Goal: Information Seeking & Learning: Stay updated

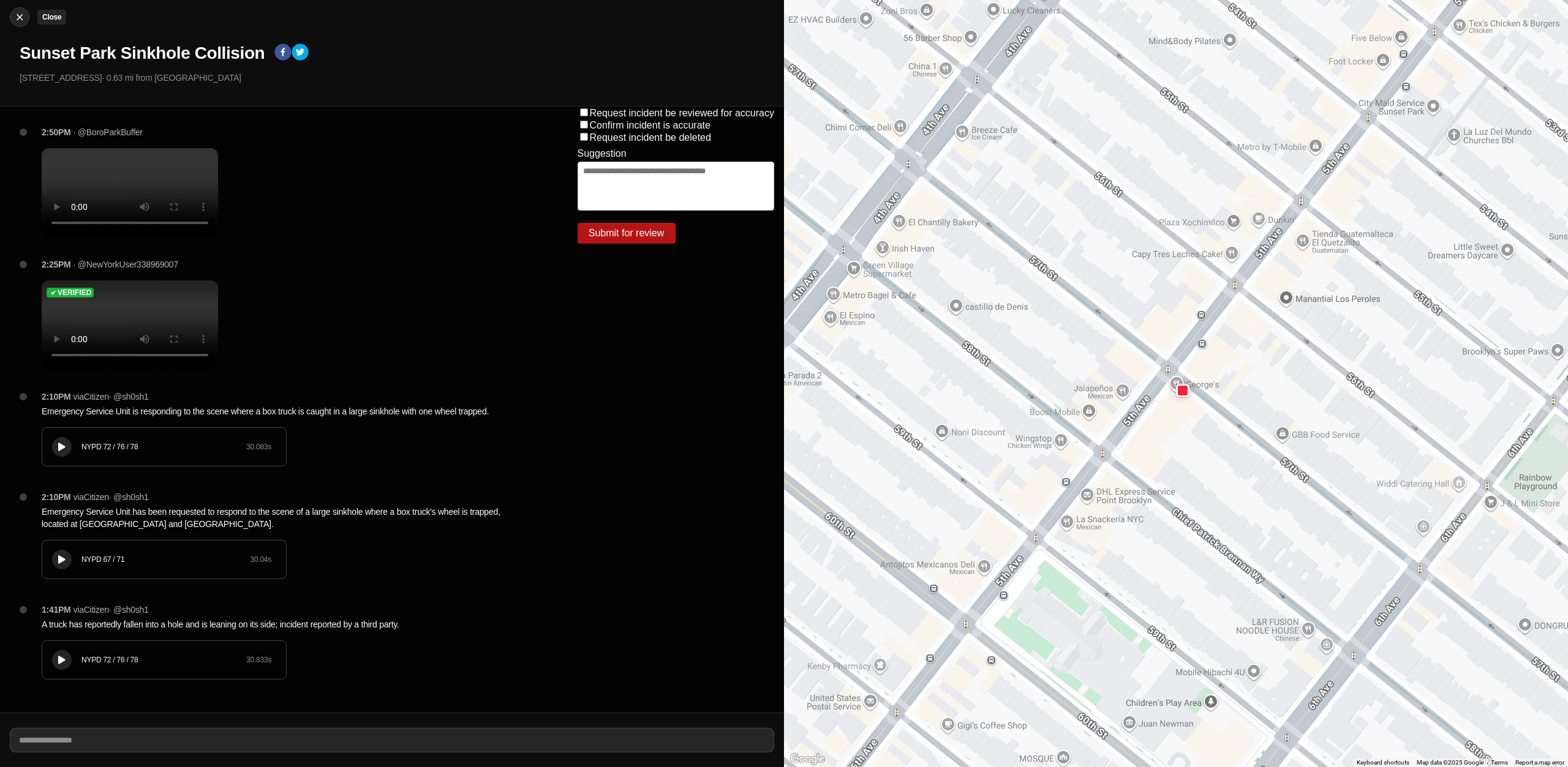
click at [18, 19] on img at bounding box center [20, 17] width 12 height 12
select select "*"
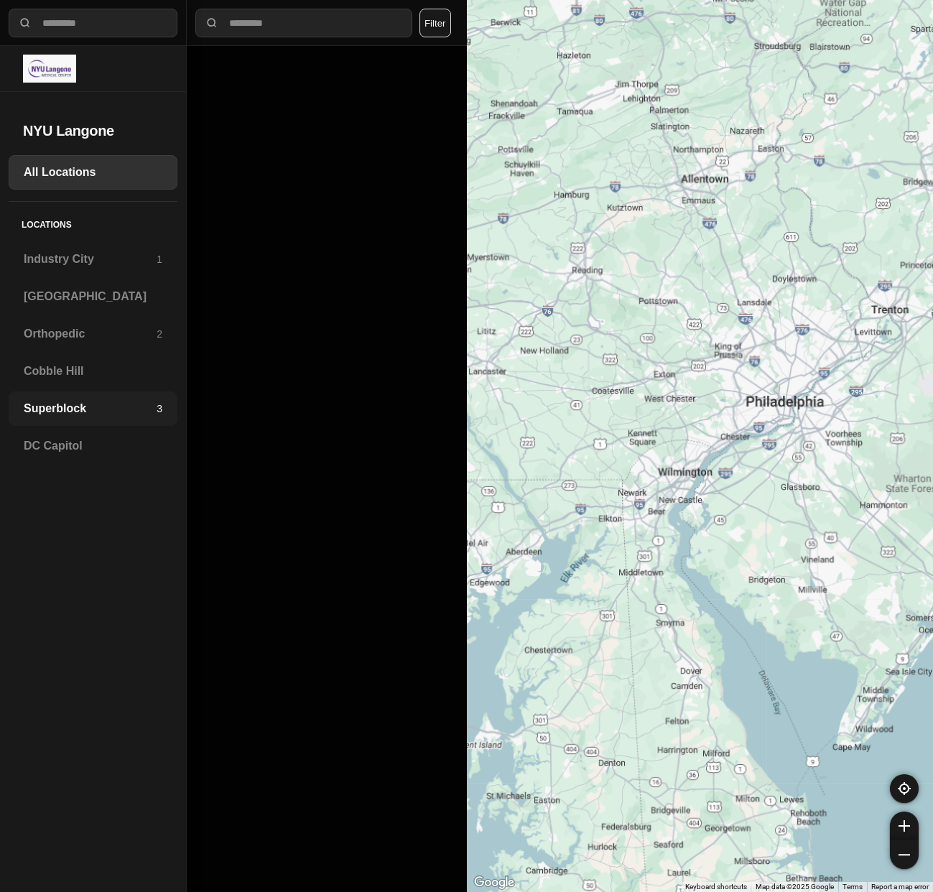
click at [67, 407] on h3 "Superblock" at bounding box center [90, 408] width 133 height 17
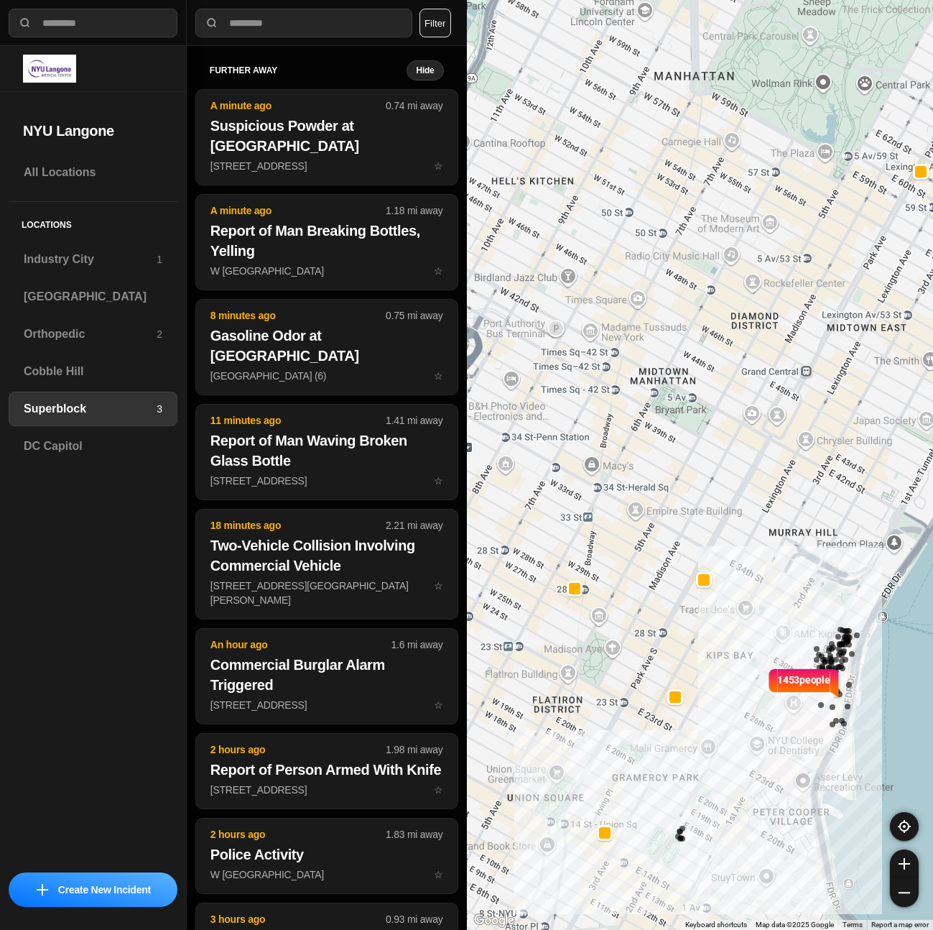
drag, startPoint x: 591, startPoint y: 396, endPoint x: 693, endPoint y: 482, distance: 133.0
click at [693, 482] on div "1453 people" at bounding box center [700, 465] width 467 height 930
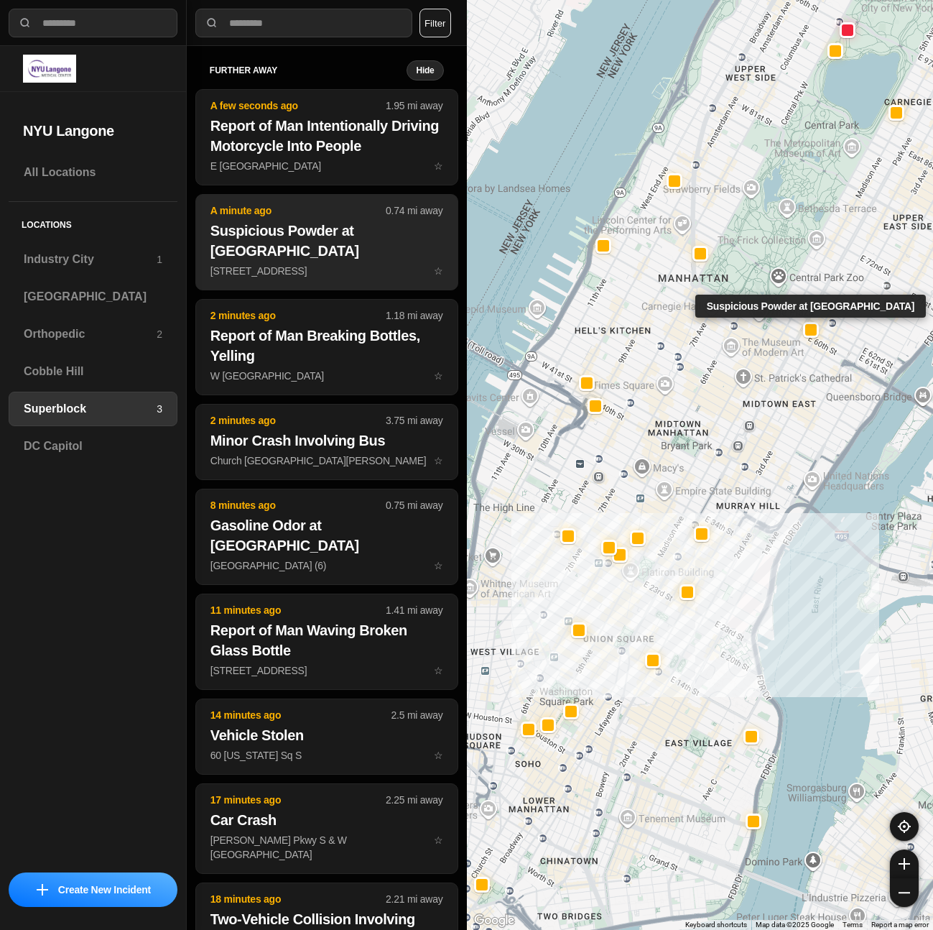
click at [356, 251] on h2 "Suspicious Powder at Loews Regency Hotel" at bounding box center [326, 241] width 233 height 40
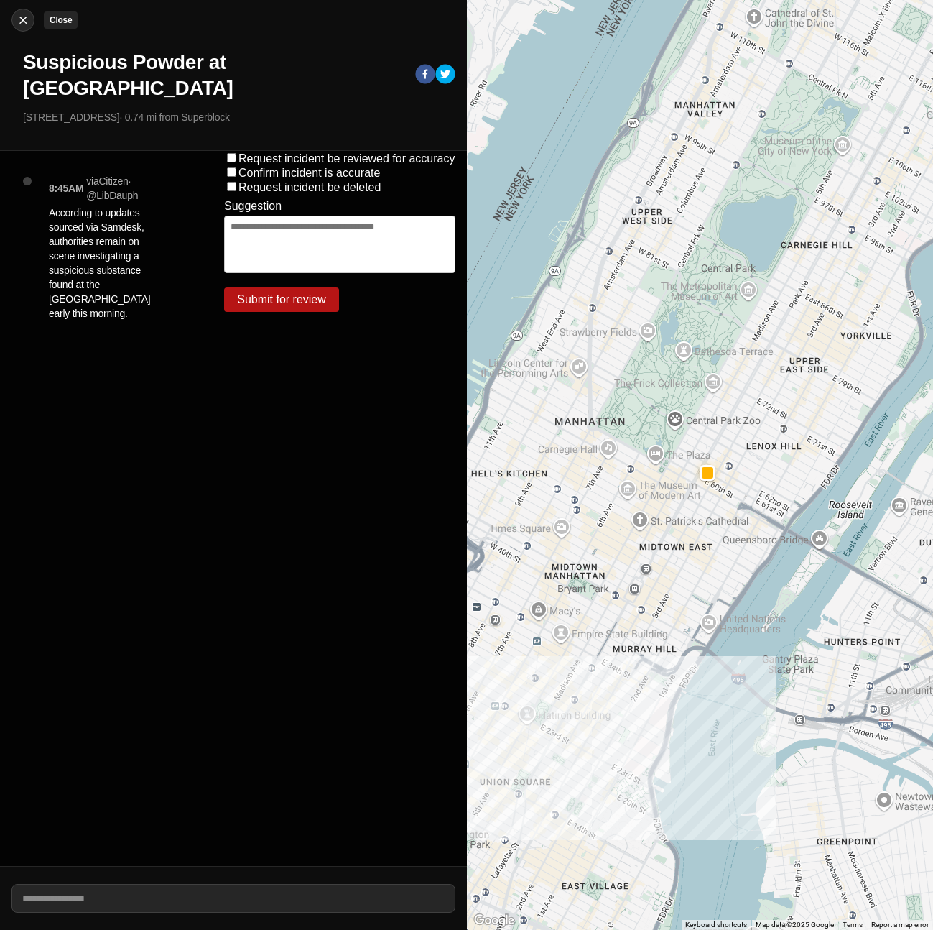
click at [14, 17] on div at bounding box center [23, 20] width 22 height 14
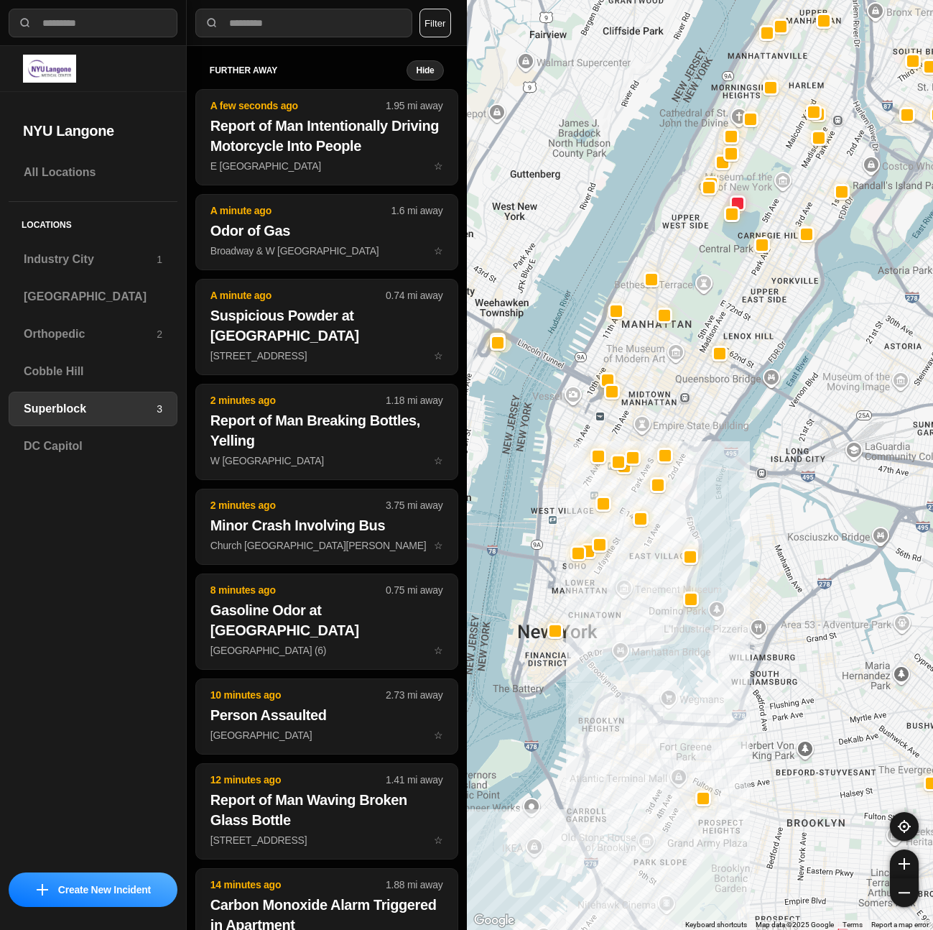
click at [454, 23] on div "**********" at bounding box center [435, 23] width 46 height 29
click at [437, 19] on button "Filter" at bounding box center [436, 23] width 32 height 29
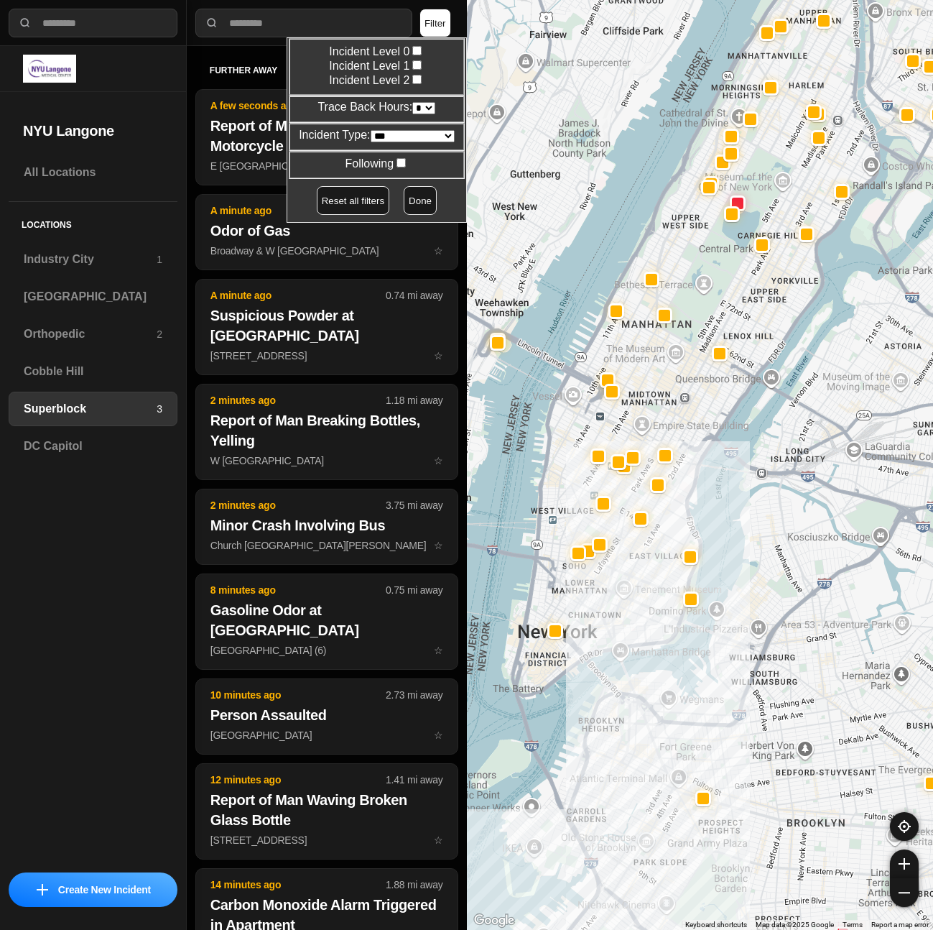
click at [424, 106] on select "* * * * **" at bounding box center [423, 108] width 23 height 12
select select "*"
click at [412, 102] on select "* * * * **" at bounding box center [423, 108] width 23 height 12
click at [412, 207] on button "Done" at bounding box center [420, 200] width 33 height 29
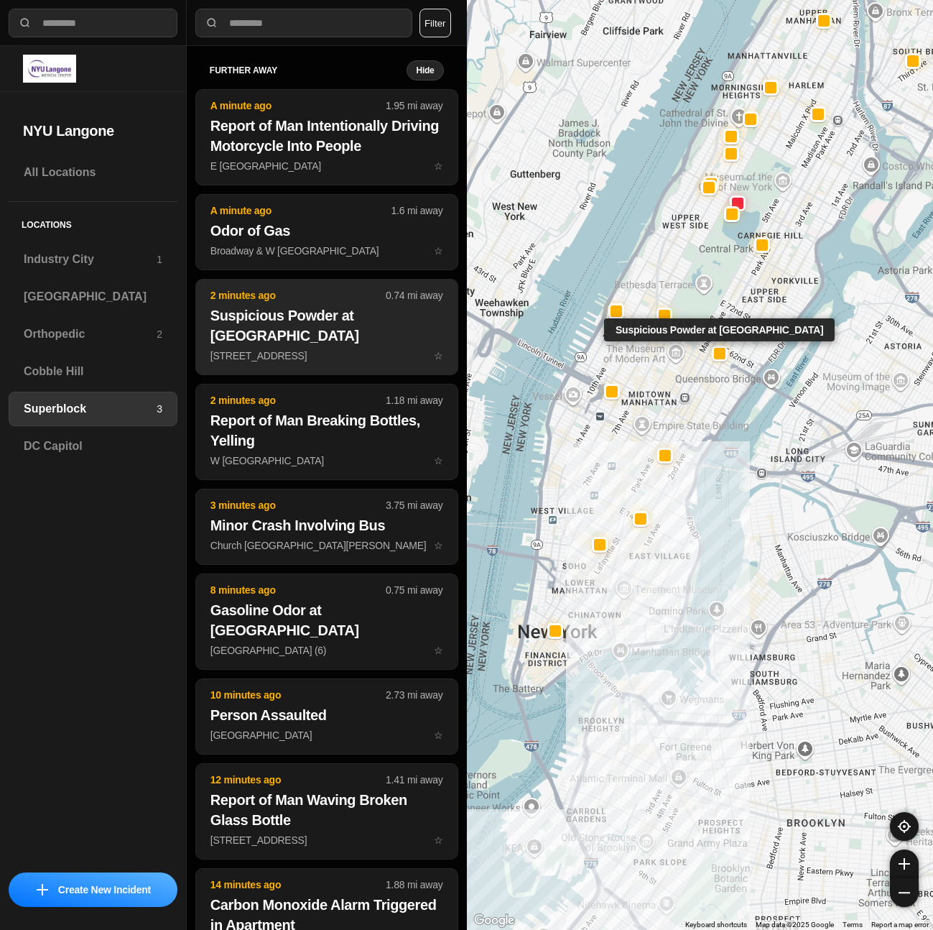
click at [375, 320] on h2 "Suspicious Powder at Loews Regency Hotel" at bounding box center [326, 325] width 233 height 40
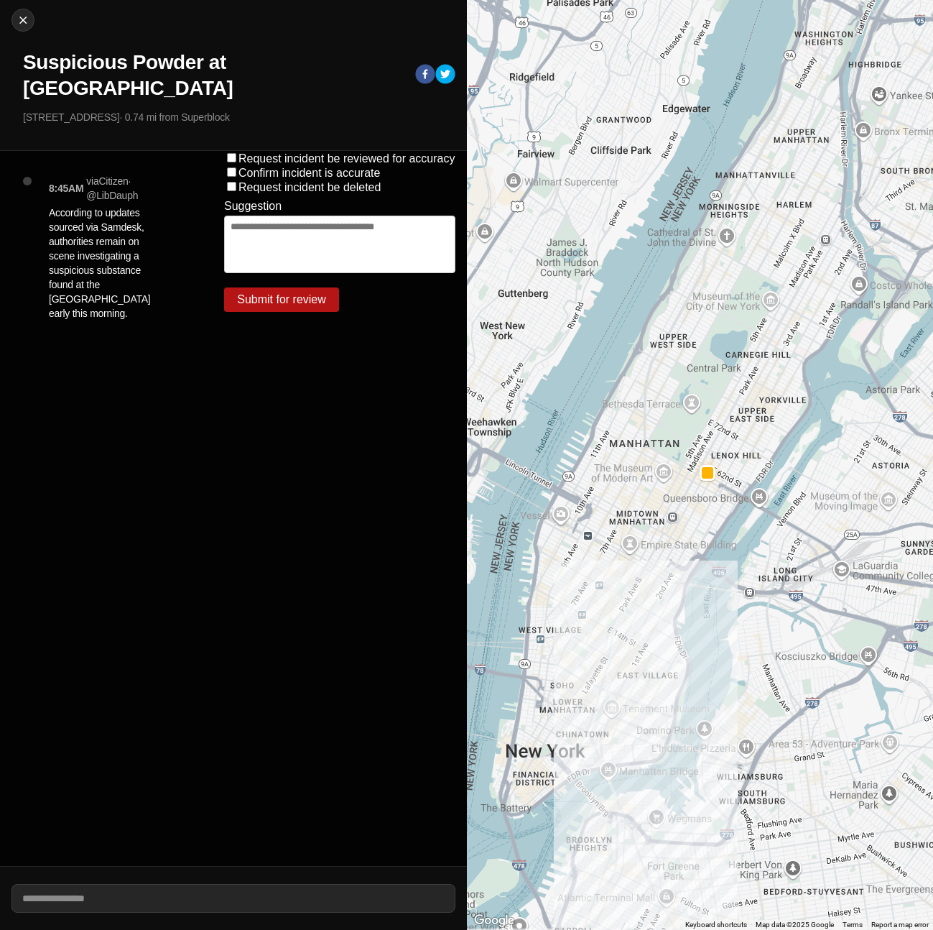
click at [644, 401] on div at bounding box center [700, 465] width 467 height 930
click at [15, 19] on div at bounding box center [23, 20] width 22 height 14
select select "*"
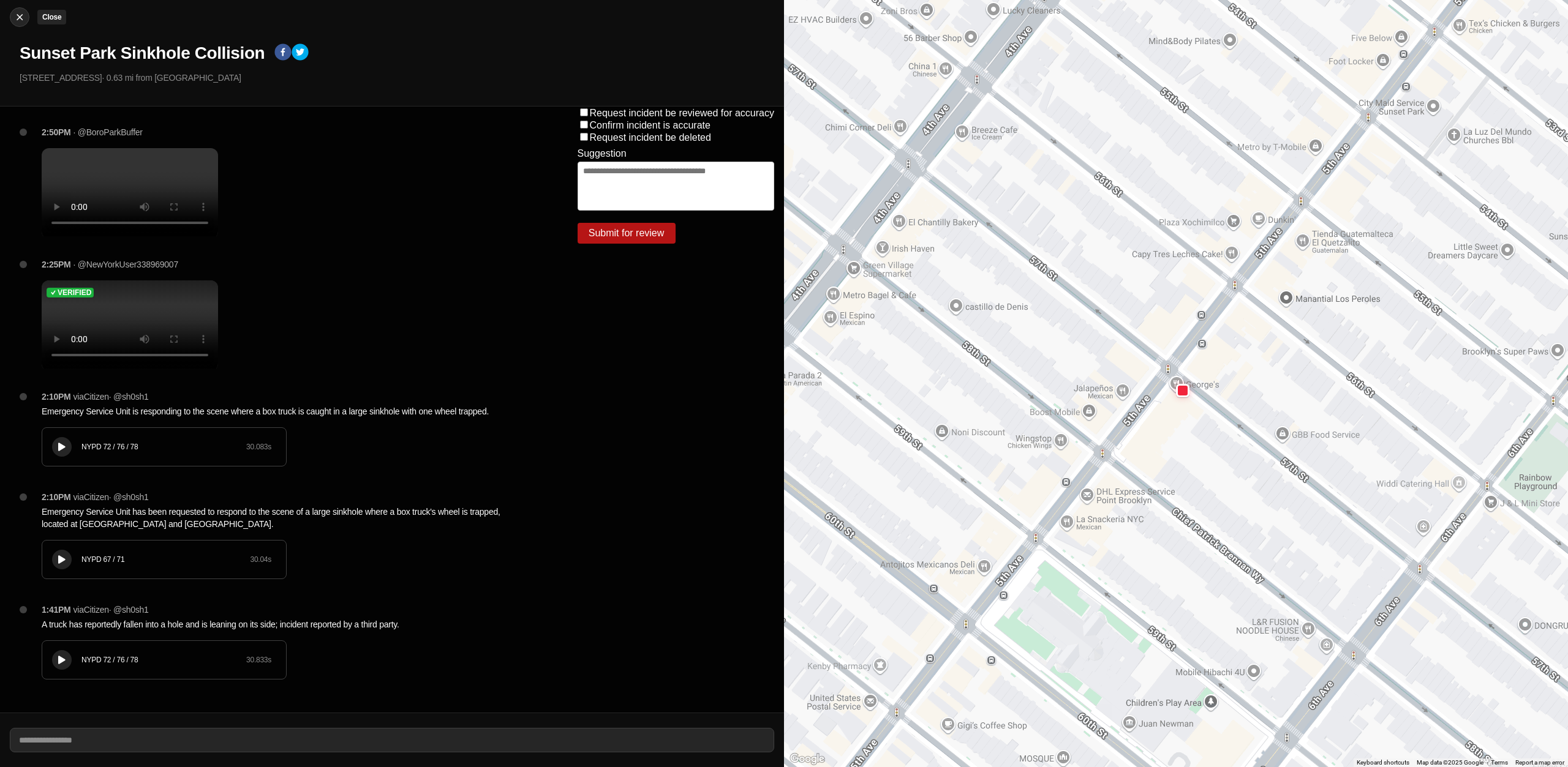
click at [23, 11] on img at bounding box center [20, 17] width 12 height 12
select select "*"
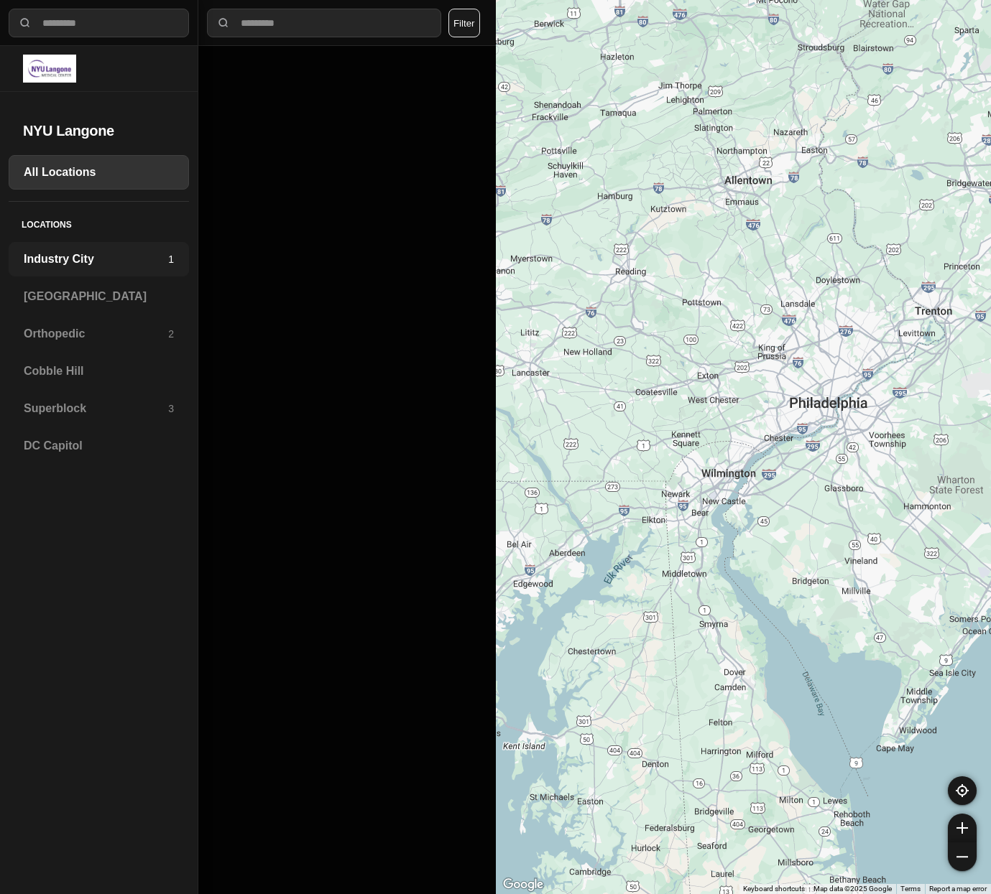
click at [73, 250] on div "Industry City 1" at bounding box center [99, 259] width 180 height 34
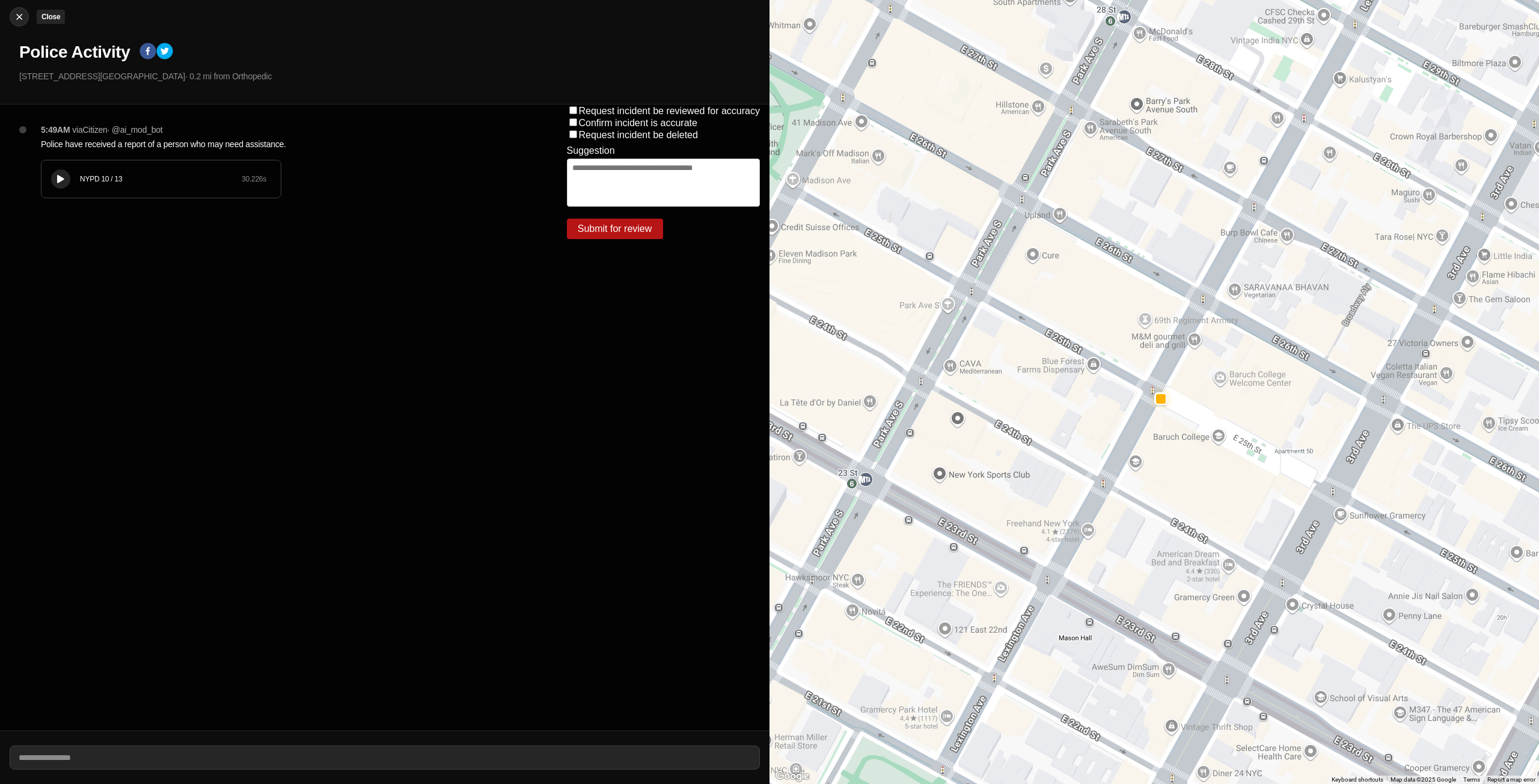
click at [17, 16] on img at bounding box center [19, 17] width 12 height 12
select select "*"
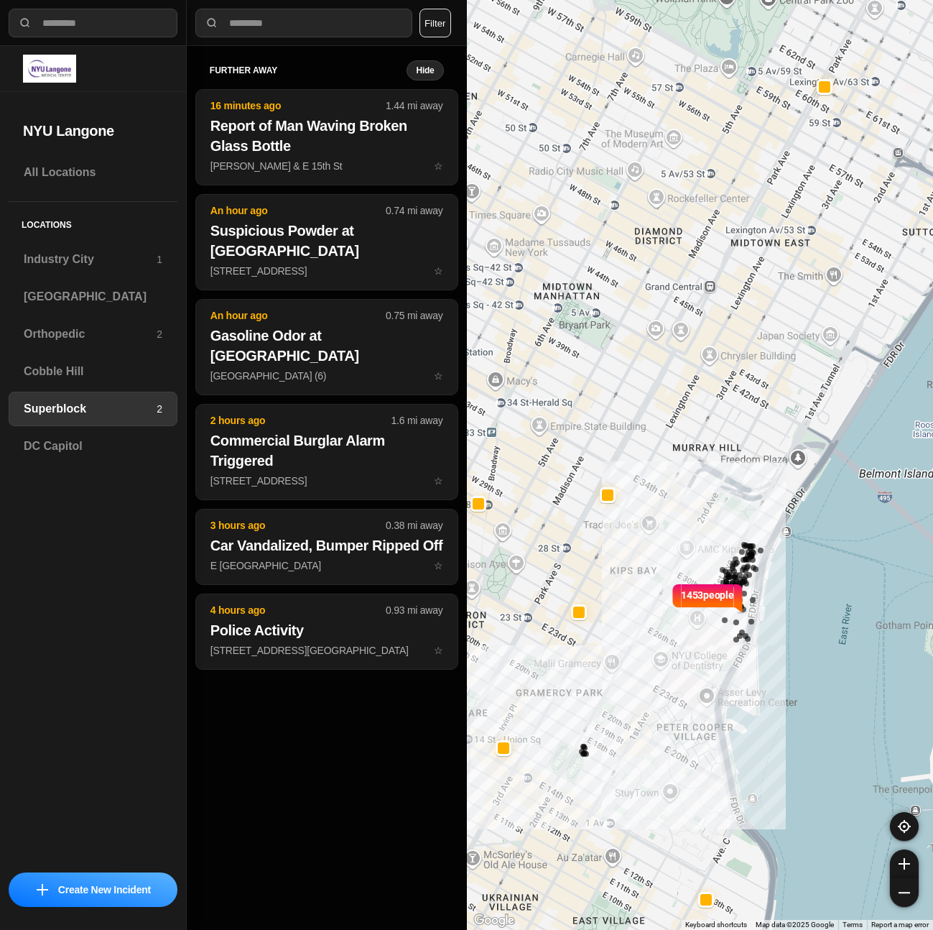
select select "*"
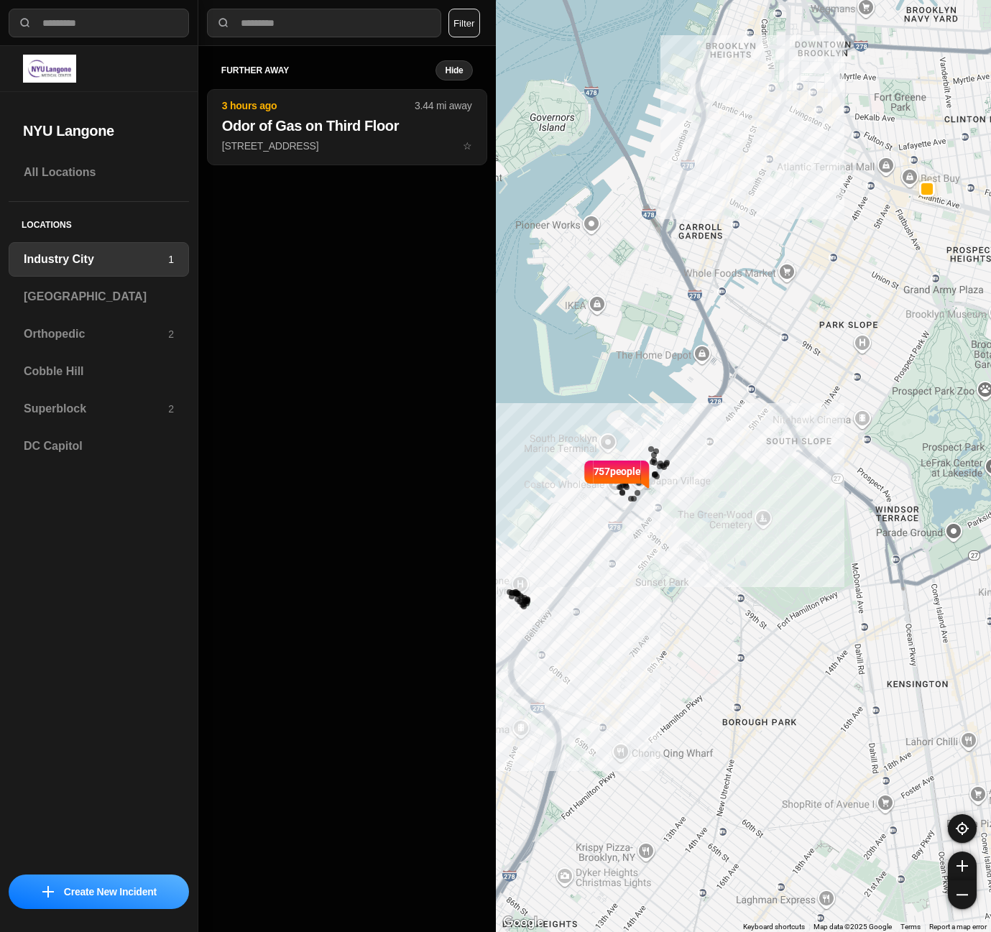
select select "*"
